Goal: Task Accomplishment & Management: Complete application form

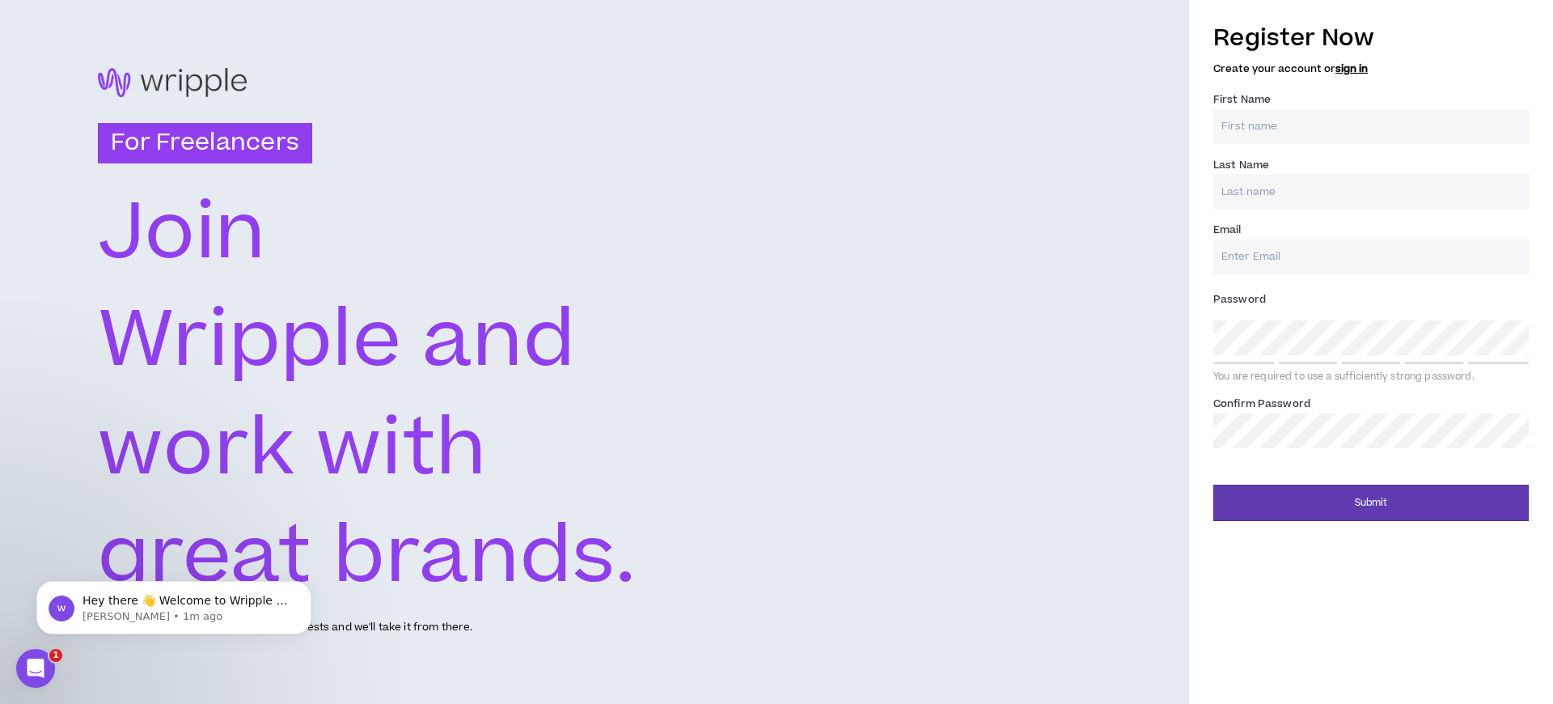
click at [1371, 38] on h3 "Register Now" at bounding box center [1370, 38] width 315 height 34
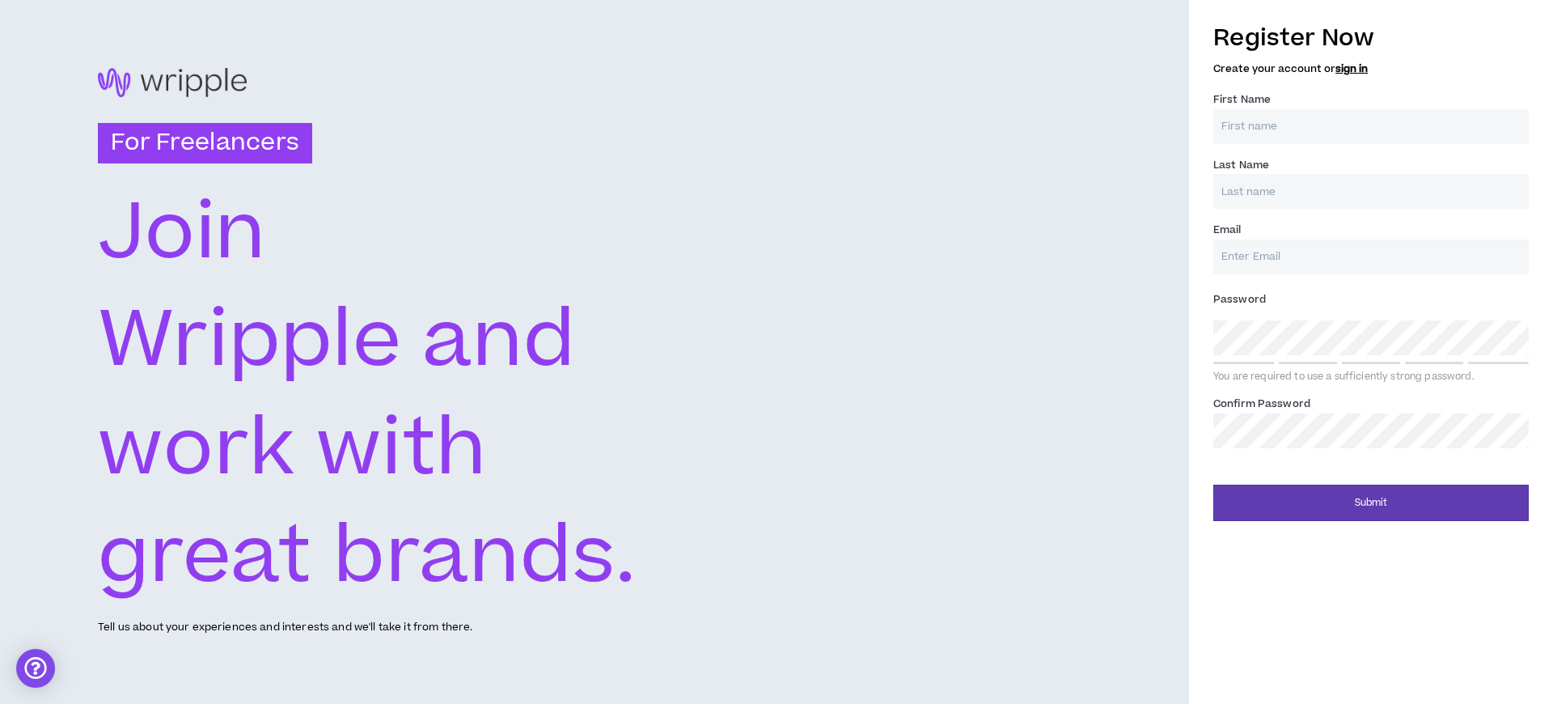
click at [1371, 38] on h3 "Register Now" at bounding box center [1370, 38] width 315 height 34
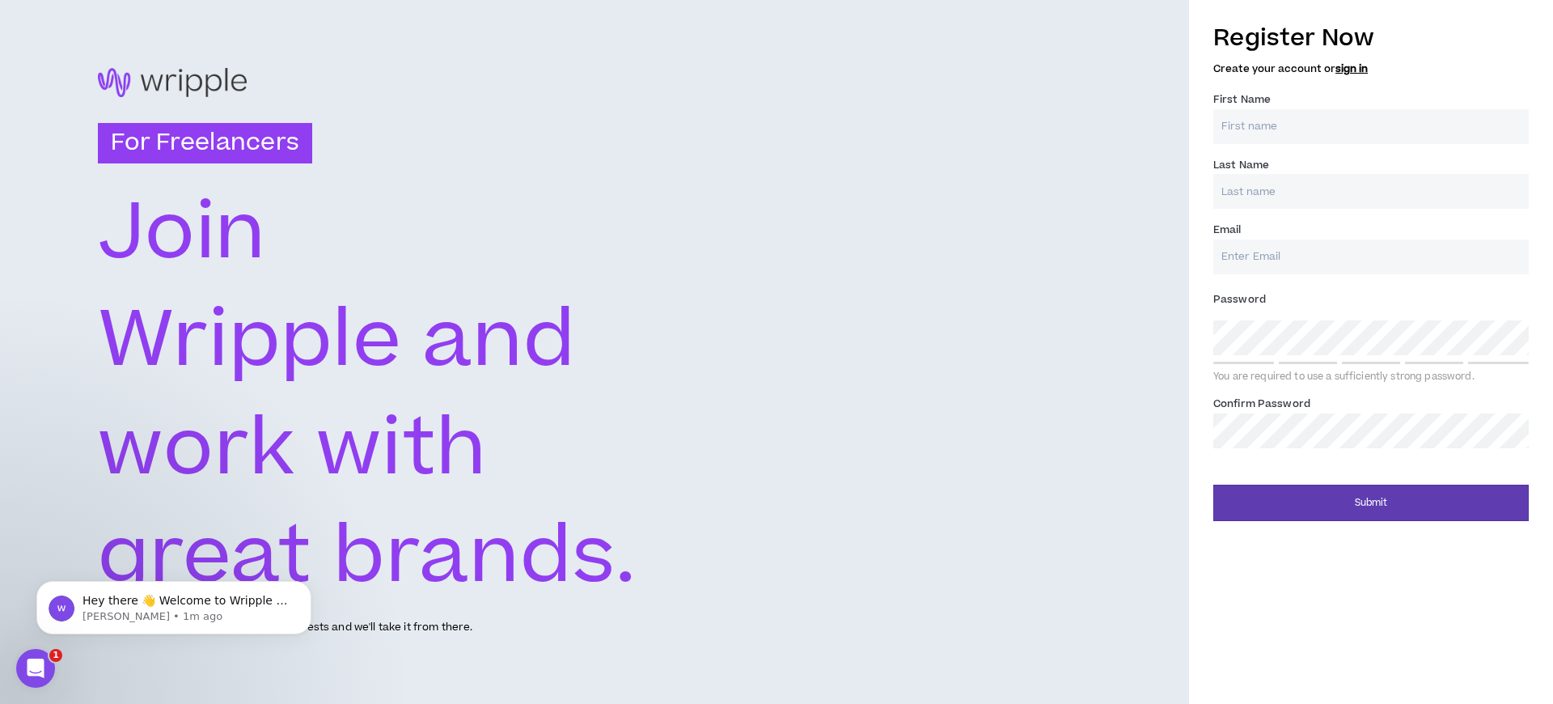
click at [1371, 38] on h3 "Register Now" at bounding box center [1370, 38] width 315 height 34
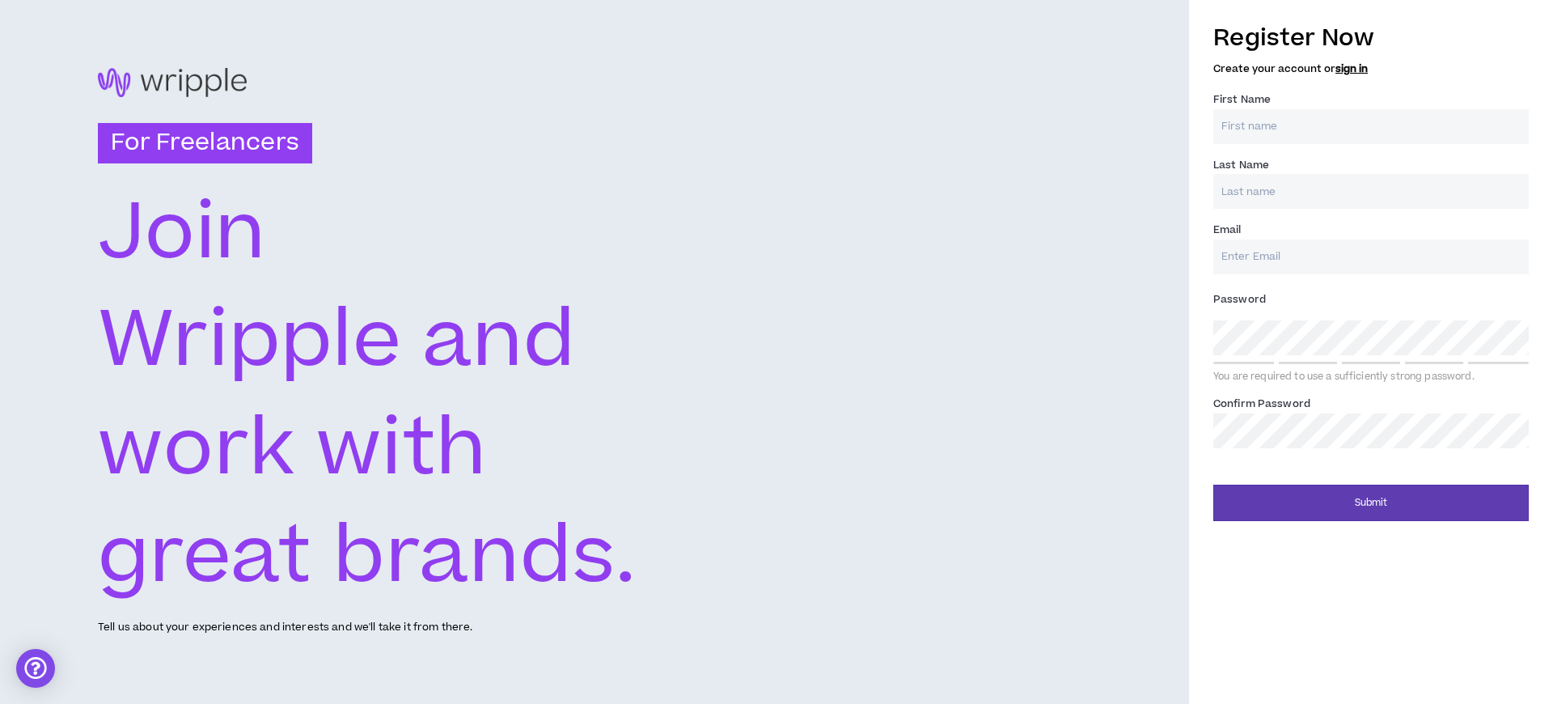
click at [1371, 38] on h3 "Register Now" at bounding box center [1370, 38] width 315 height 34
